Goal: Check status: Check status

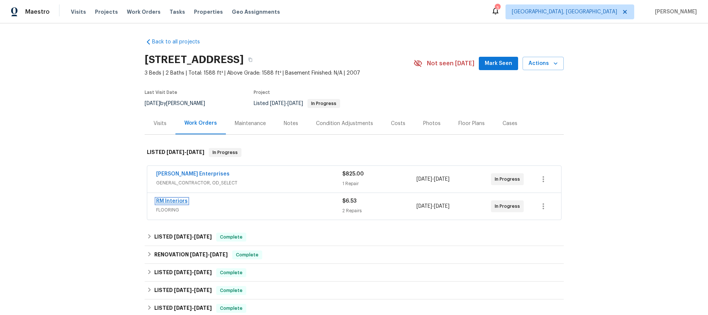
click at [167, 201] on link "RM Interiors" at bounding box center [172, 200] width 32 height 5
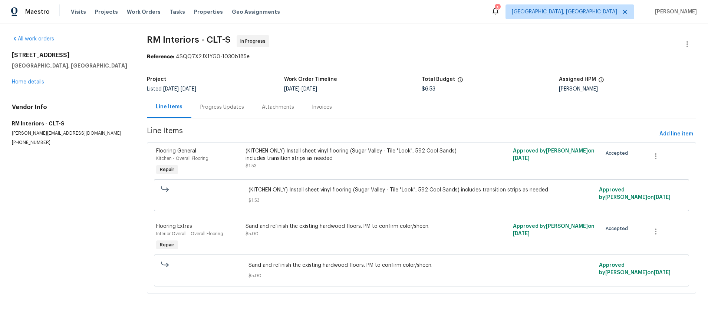
click at [228, 109] on div "Progress Updates" at bounding box center [222, 106] width 44 height 7
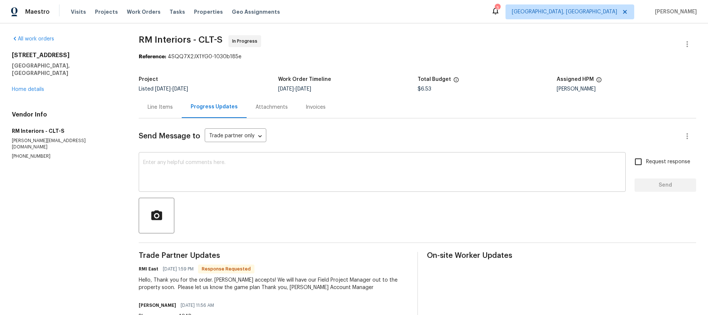
scroll to position [26, 0]
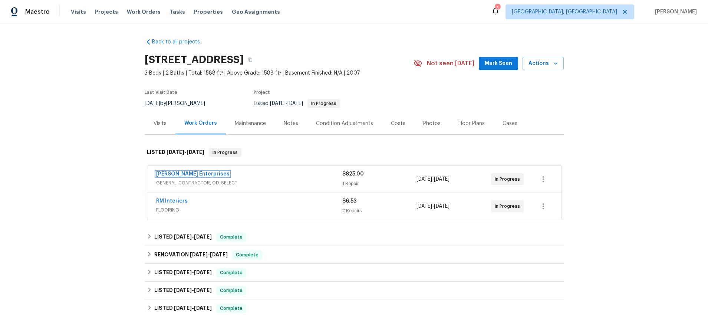
click at [174, 175] on link "[PERSON_NAME] Enterprises" at bounding box center [192, 173] width 73 height 5
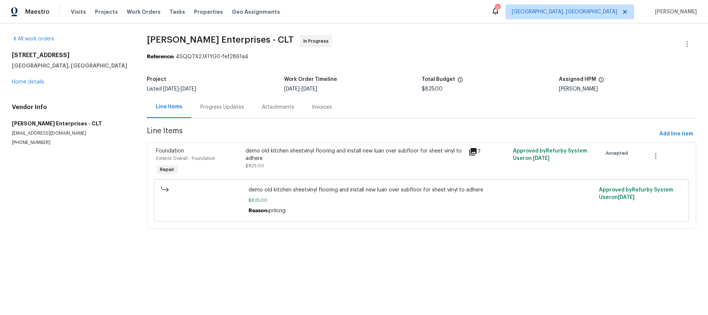
click at [226, 107] on div "Progress Updates" at bounding box center [222, 106] width 44 height 7
